Goal: Book appointment/travel/reservation

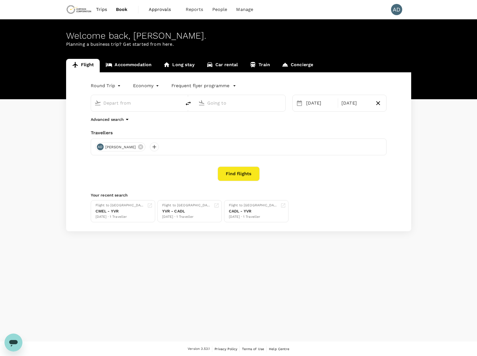
type input "Vancouver Intl (YVR)"
type input "[GEOGRAPHIC_DATA], [GEOGRAPHIC_DATA] (any)"
click at [304, 103] on div "[DATE]" at bounding box center [320, 102] width 33 height 11
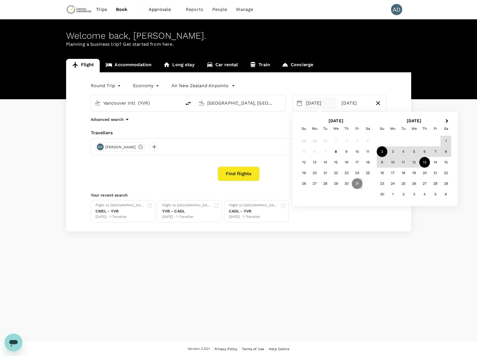
click at [382, 153] on div "2" at bounding box center [382, 151] width 11 height 11
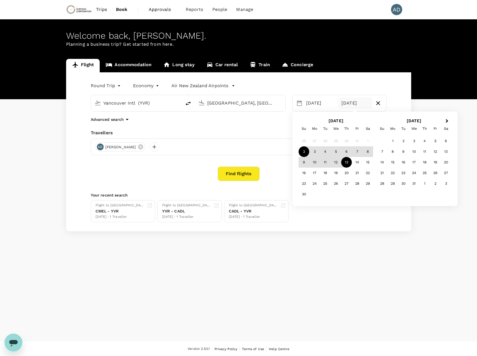
click at [349, 164] on div "13" at bounding box center [346, 162] width 11 height 11
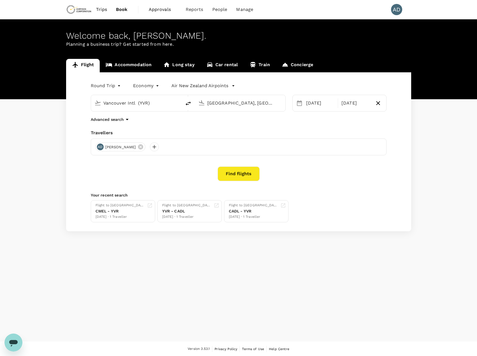
click at [231, 176] on button "Find flights" at bounding box center [239, 173] width 42 height 15
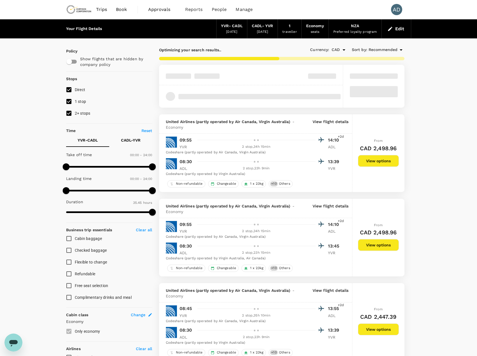
type input "2435"
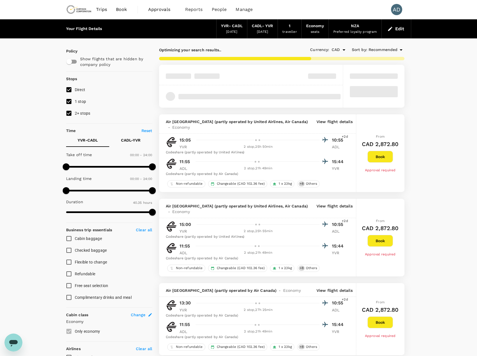
click at [119, 10] on span "Book" at bounding box center [121, 9] width 11 height 7
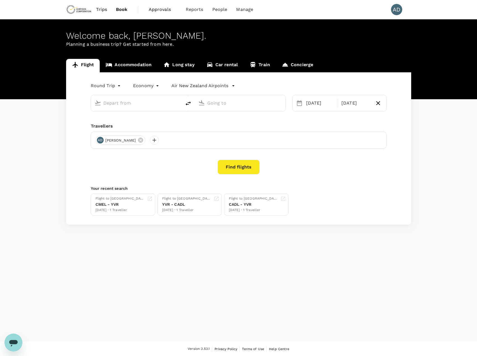
type input "Vancouver Intl (YVR)"
type input "[GEOGRAPHIC_DATA], [GEOGRAPHIC_DATA] (any)"
click at [120, 65] on link "Accommodation" at bounding box center [129, 65] width 58 height 13
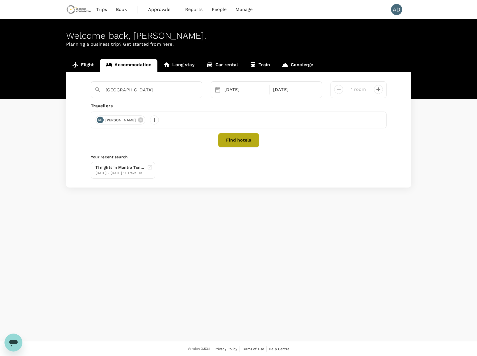
click at [238, 143] on button "Find hotels" at bounding box center [238, 140] width 41 height 15
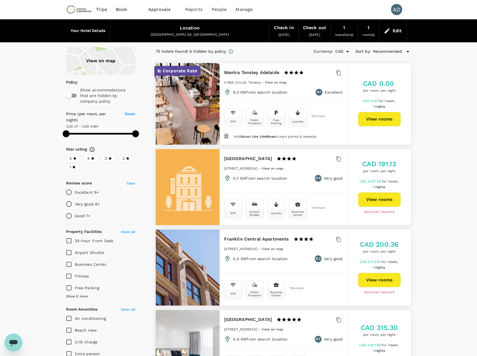
type input "594.08"
